Goal: Transaction & Acquisition: Subscribe to service/newsletter

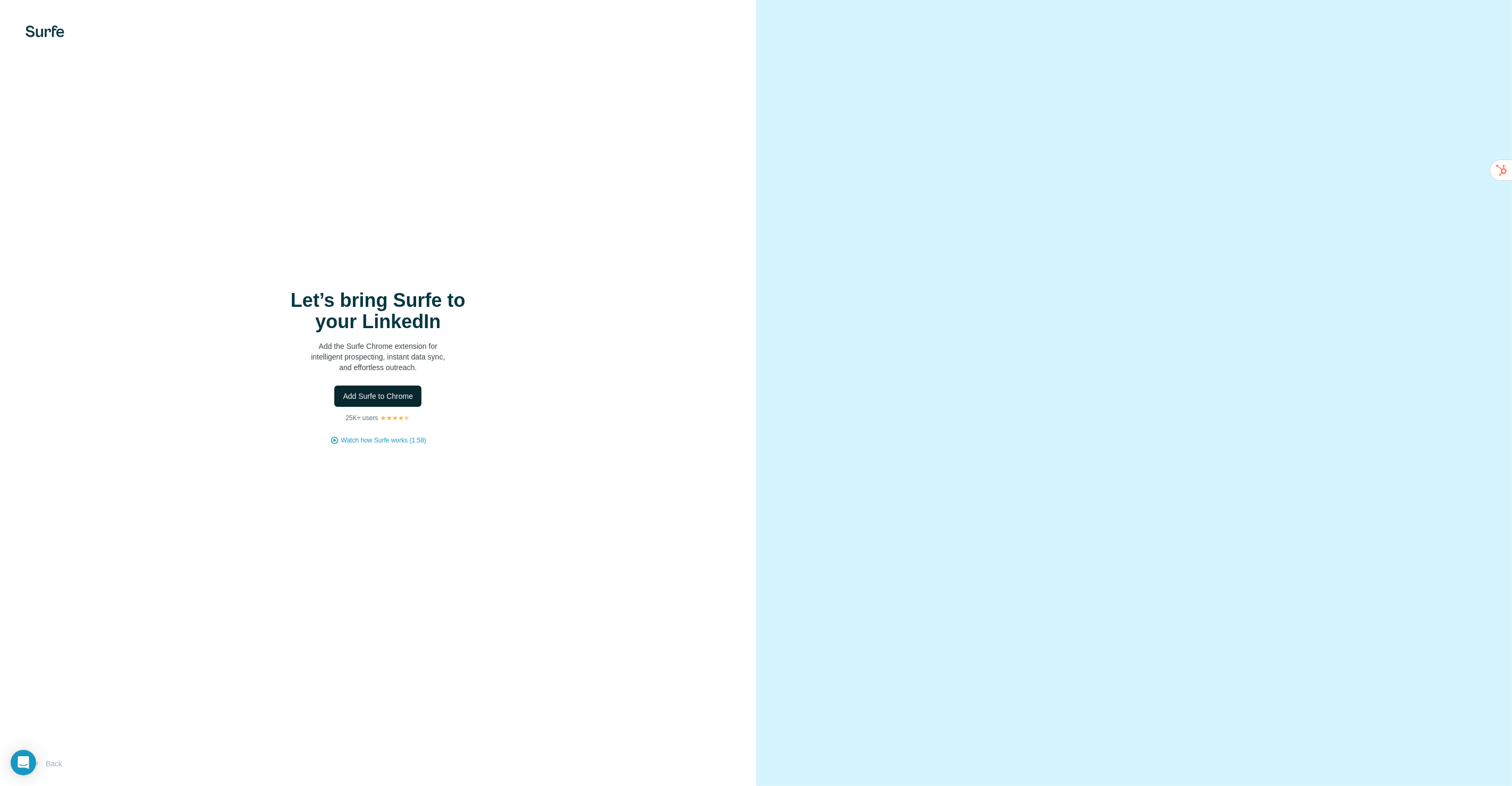
click at [385, 396] on span "Add Surfe to Chrome" at bounding box center [378, 396] width 70 height 11
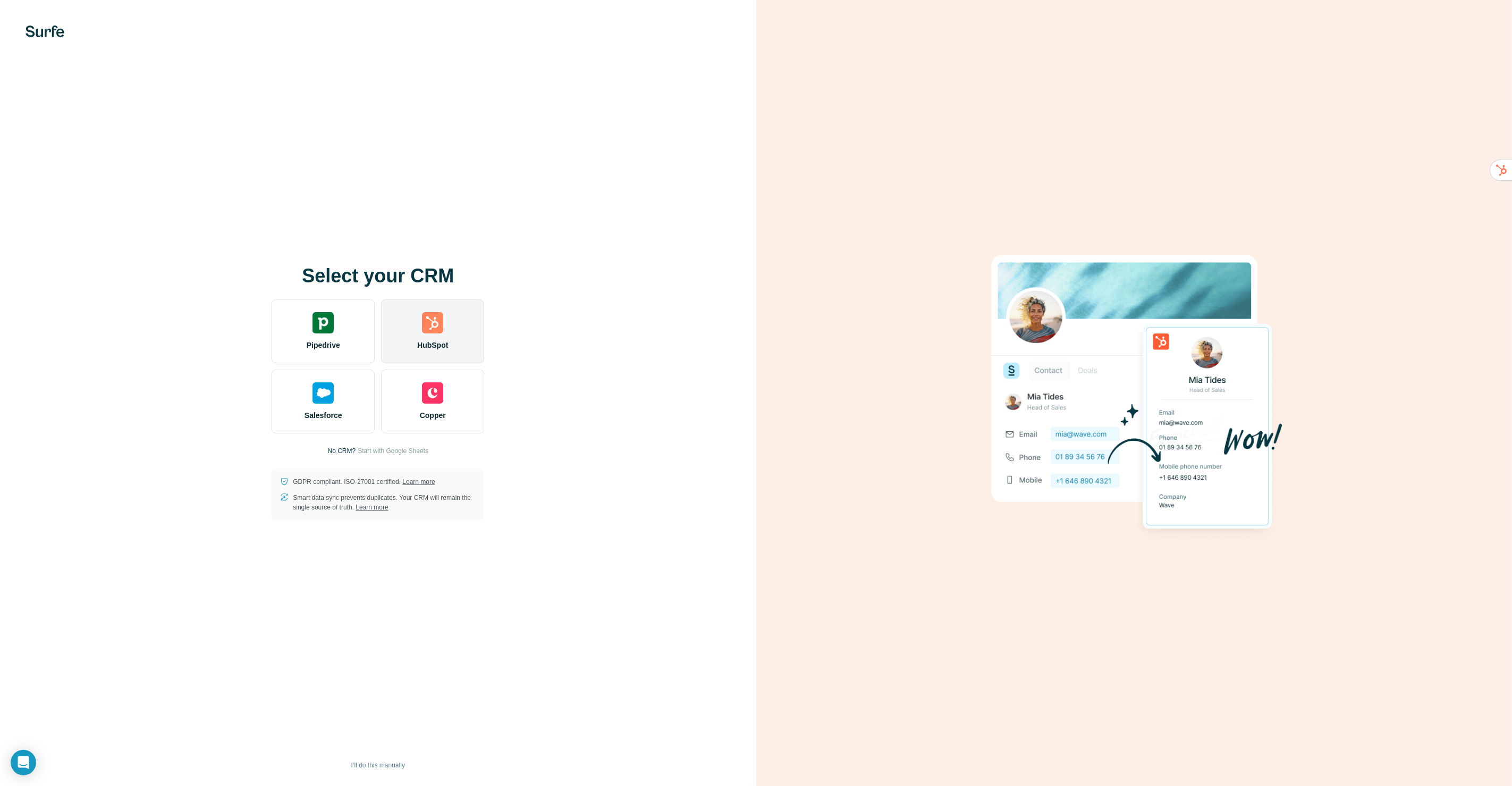
click at [416, 316] on div "HubSpot" at bounding box center [432, 331] width 103 height 64
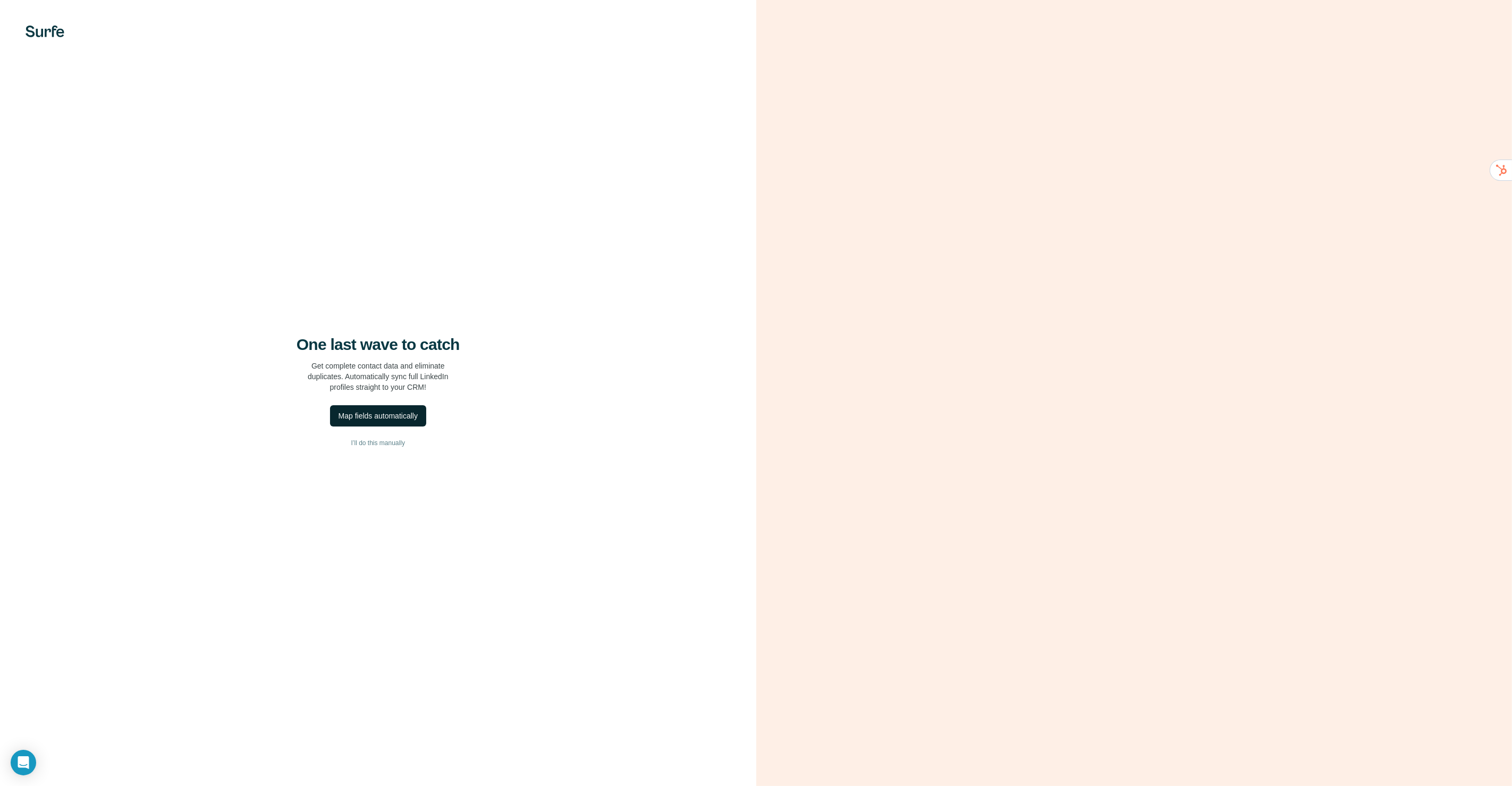
click at [347, 410] on div "Map fields automatically" at bounding box center [378, 416] width 79 height 11
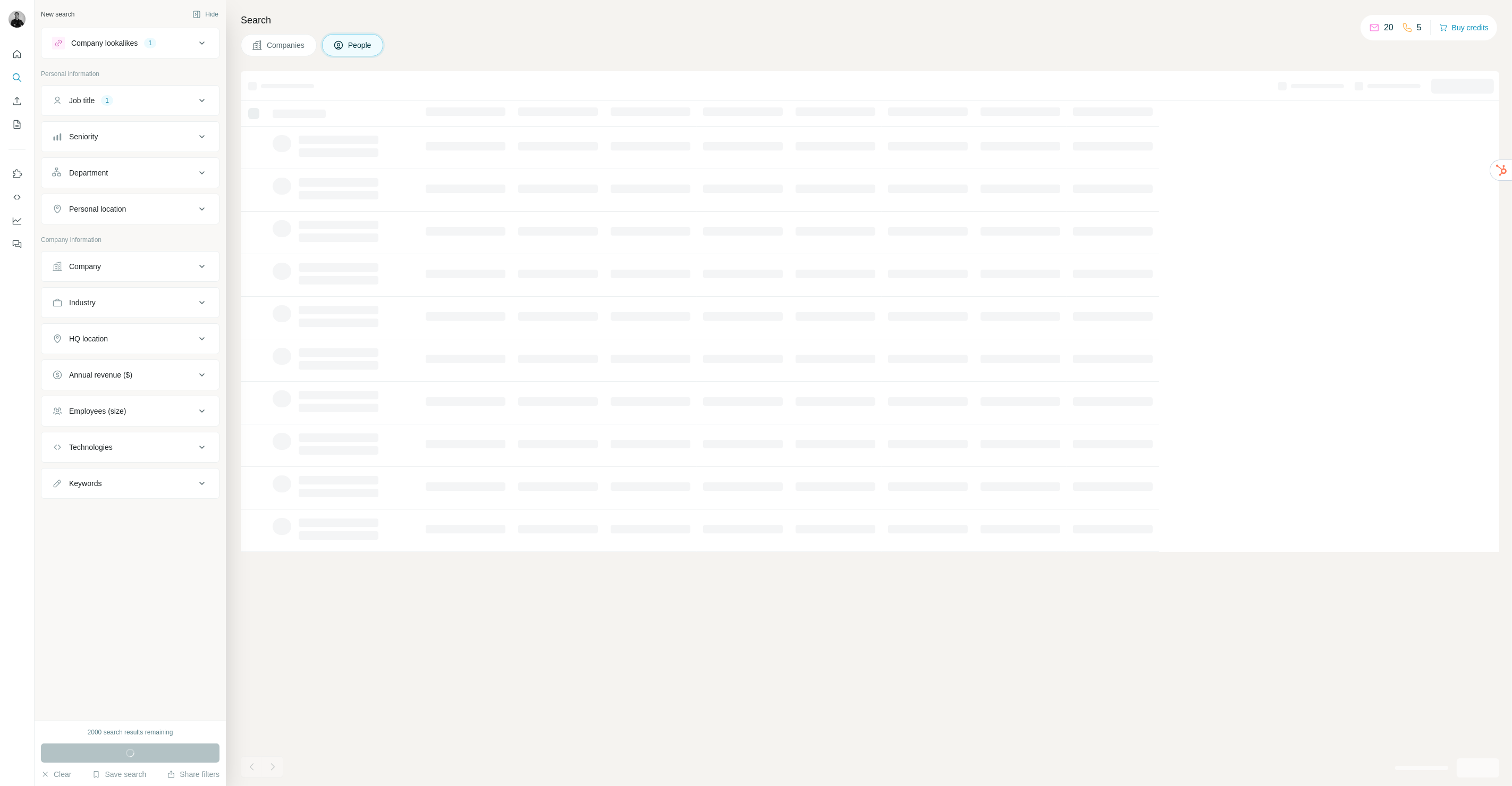
click at [702, 658] on div at bounding box center [869, 428] width 1258 height 714
